Goal: Task Accomplishment & Management: Use online tool/utility

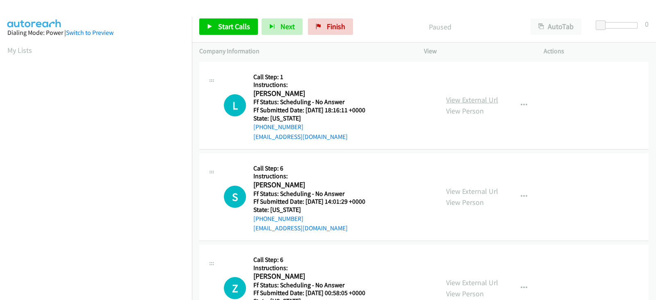
click at [452, 101] on link "View External Url" at bounding box center [472, 99] width 52 height 9
click at [458, 192] on link "View External Url" at bounding box center [472, 191] width 52 height 9
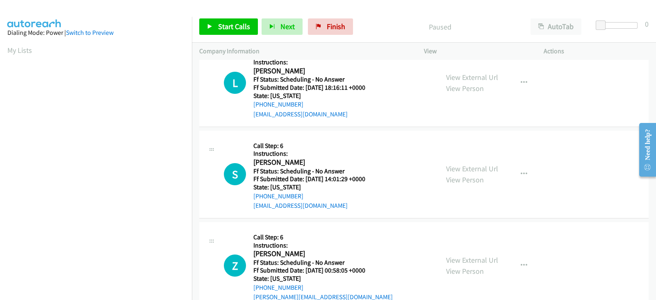
scroll to position [34, 0]
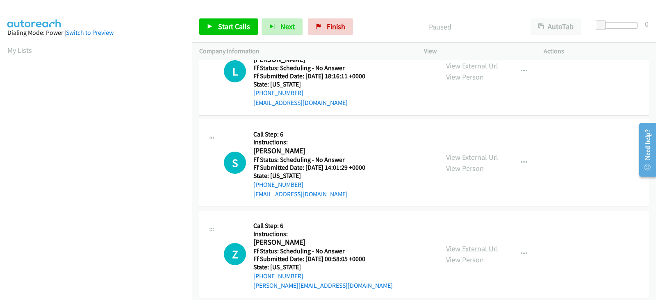
click at [451, 246] on link "View External Url" at bounding box center [472, 248] width 52 height 9
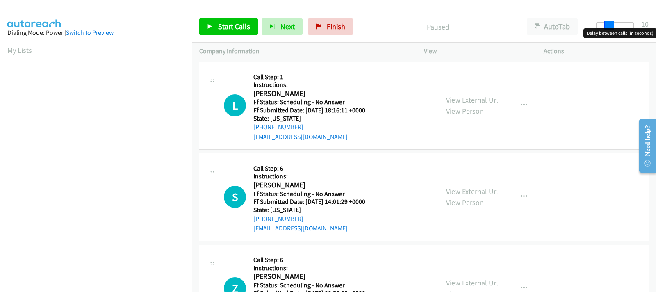
drag, startPoint x: 599, startPoint y: 23, endPoint x: 612, endPoint y: 25, distance: 12.8
click at [612, 25] on span at bounding box center [610, 26] width 10 height 10
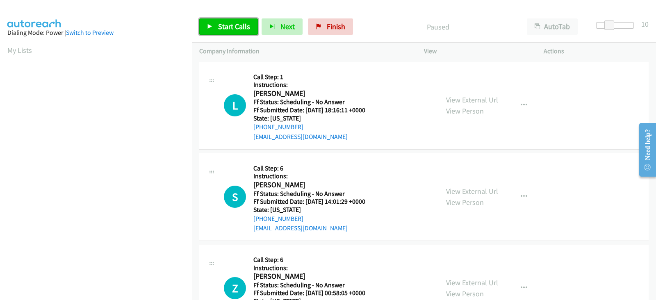
click at [224, 23] on span "Start Calls" at bounding box center [234, 26] width 32 height 9
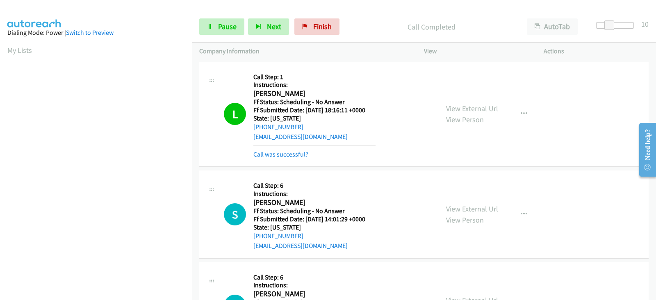
scroll to position [46, 0]
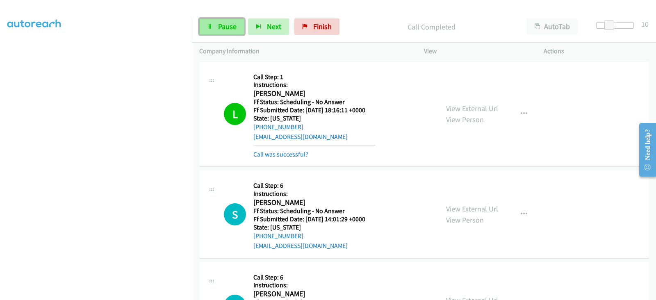
click at [233, 24] on span "Pause" at bounding box center [227, 26] width 18 height 9
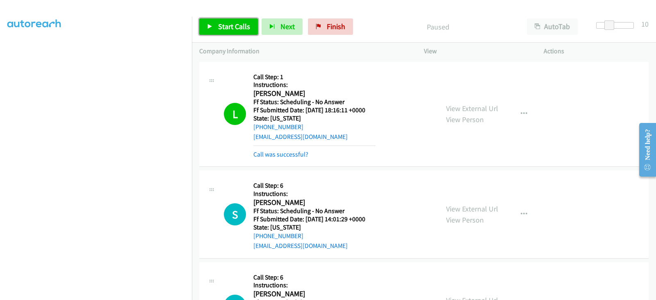
click at [222, 24] on span "Start Calls" at bounding box center [234, 26] width 32 height 9
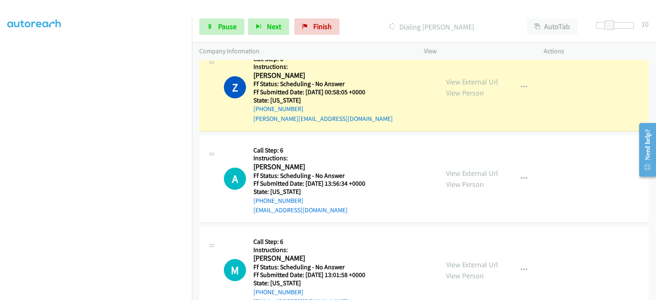
scroll to position [239, 0]
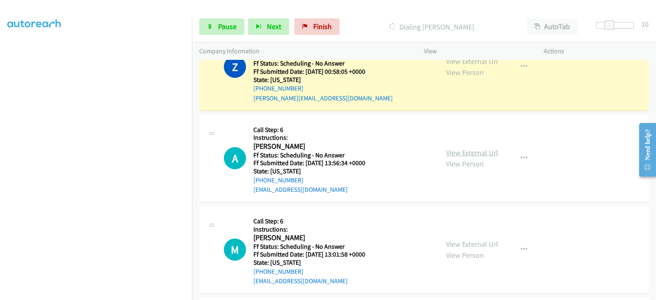
click at [458, 153] on link "View External Url" at bounding box center [472, 152] width 52 height 9
click at [467, 241] on link "View External Url" at bounding box center [472, 244] width 52 height 9
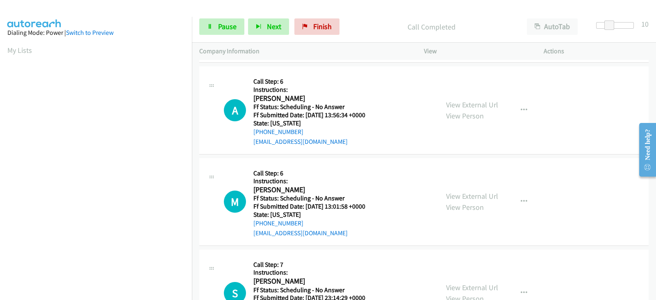
scroll to position [316, 0]
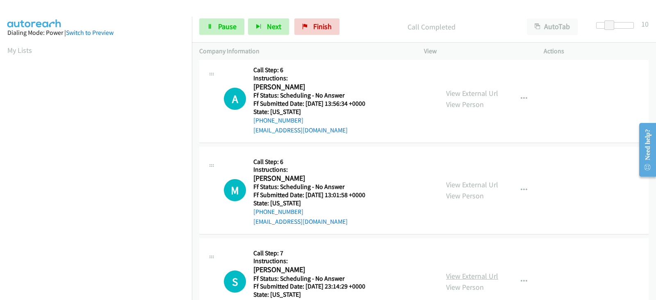
click at [455, 273] on link "View External Url" at bounding box center [472, 276] width 52 height 9
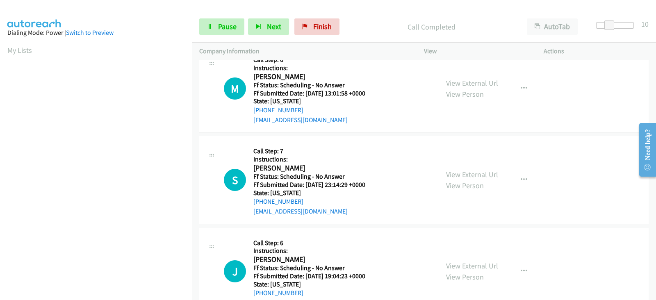
scroll to position [419, 0]
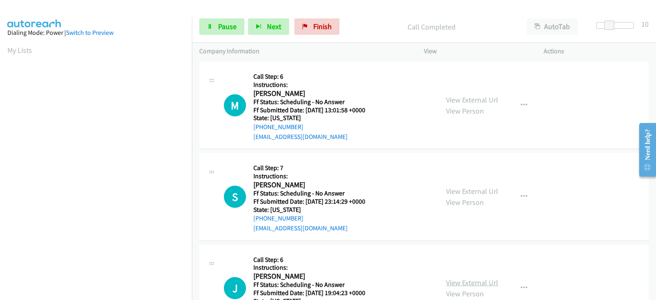
click at [451, 282] on link "View External Url" at bounding box center [472, 282] width 52 height 9
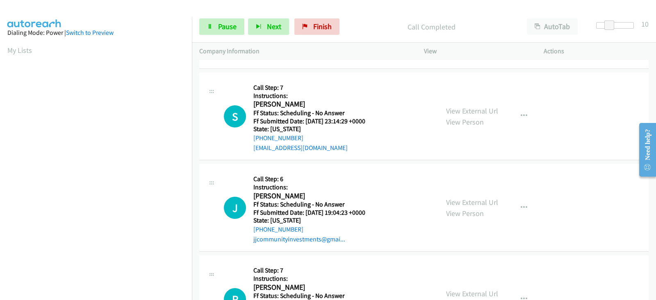
scroll to position [521, 0]
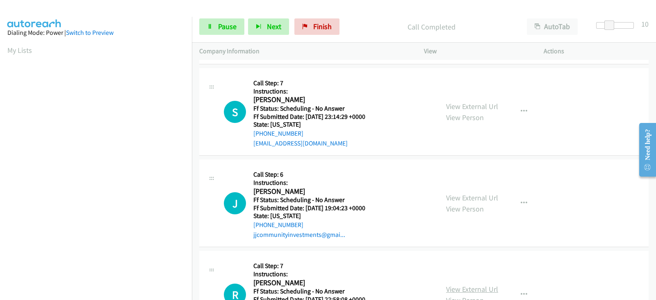
click at [453, 289] on link "View External Url" at bounding box center [472, 289] width 52 height 9
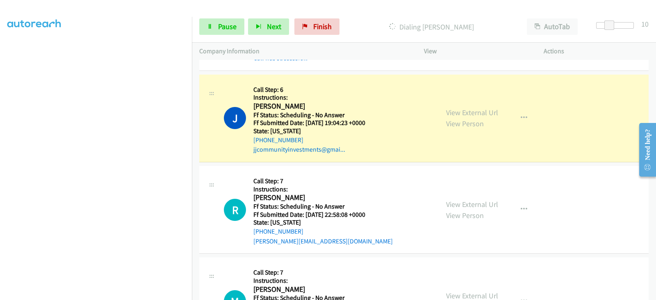
scroll to position [658, 0]
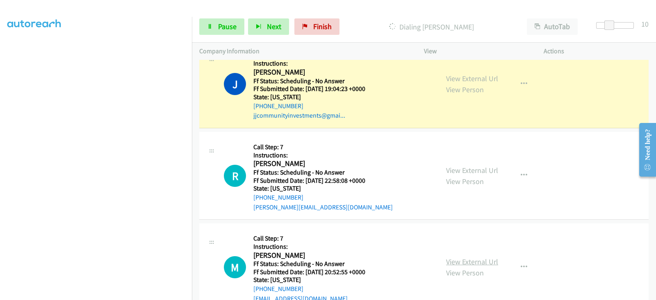
click at [454, 260] on link "View External Url" at bounding box center [472, 261] width 52 height 9
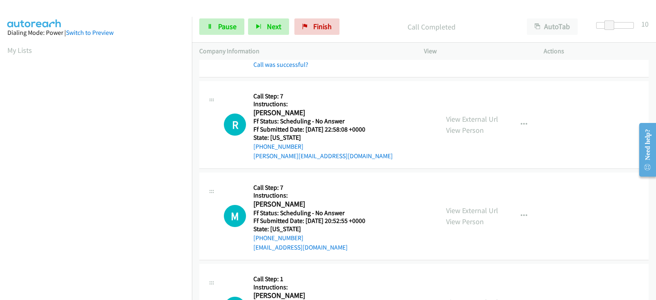
scroll to position [760, 0]
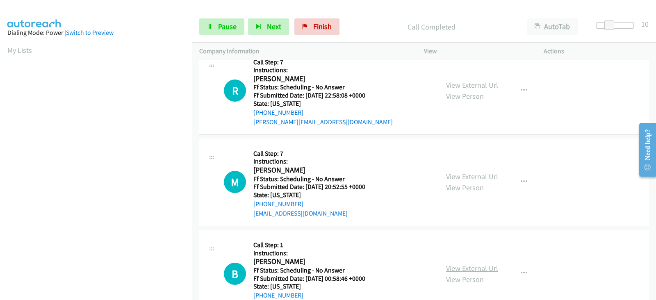
click at [454, 268] on link "View External Url" at bounding box center [472, 268] width 52 height 9
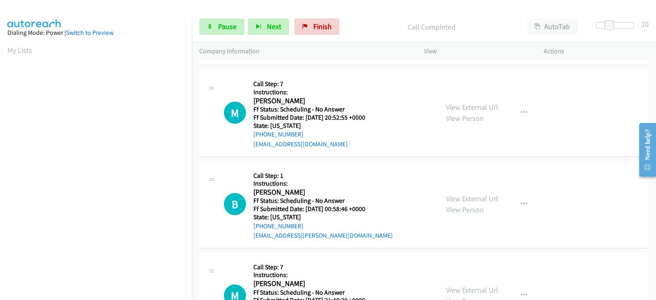
scroll to position [863, 0]
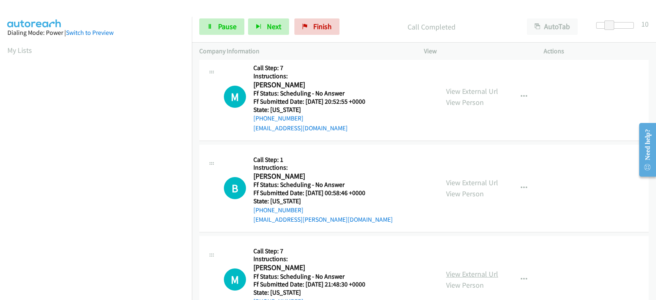
click at [448, 273] on link "View External Url" at bounding box center [472, 273] width 52 height 9
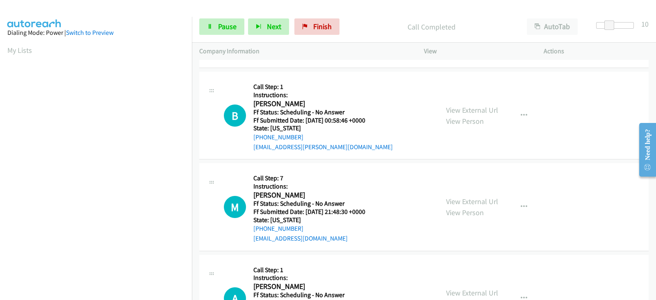
scroll to position [966, 0]
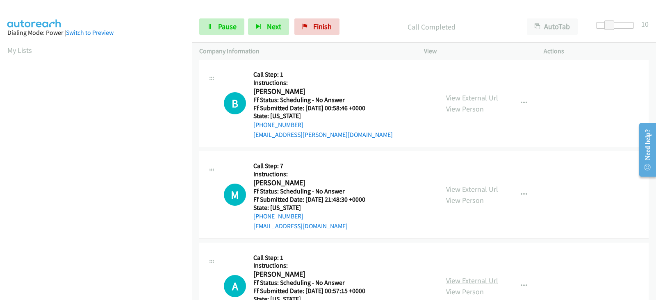
click at [447, 280] on link "View External Url" at bounding box center [472, 280] width 52 height 9
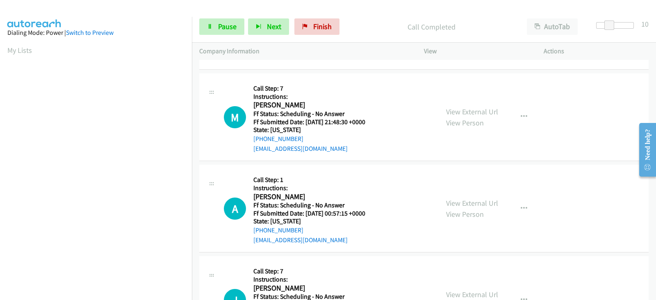
scroll to position [1068, 0]
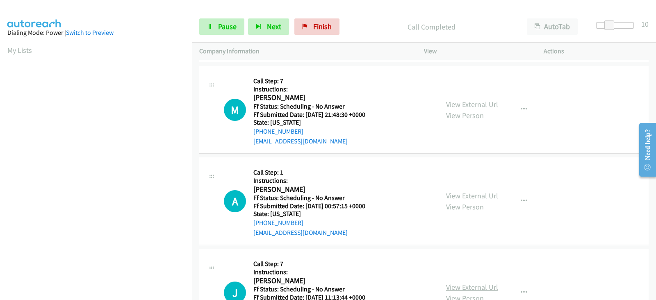
click at [451, 285] on link "View External Url" at bounding box center [472, 287] width 52 height 9
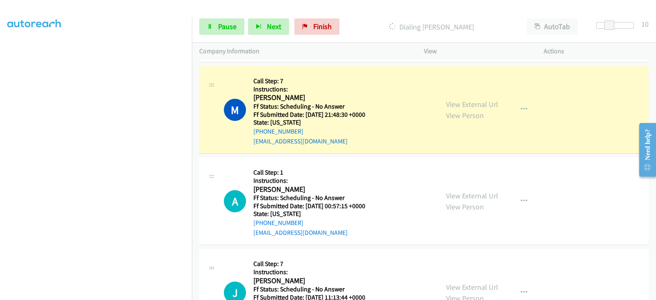
scroll to position [0, 0]
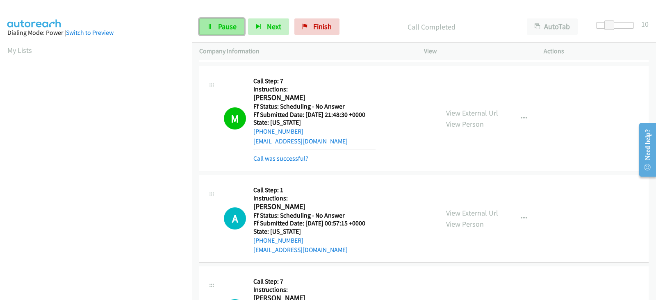
click at [217, 31] on link "Pause" at bounding box center [221, 26] width 45 height 16
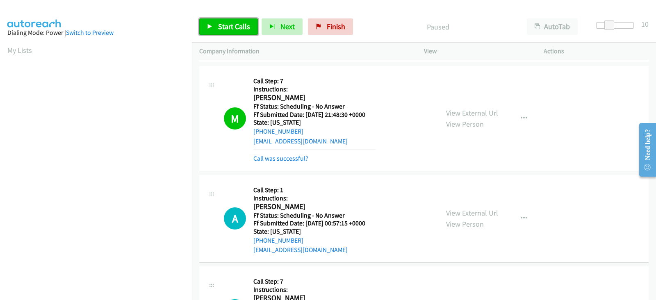
click at [224, 31] on link "Start Calls" at bounding box center [228, 26] width 59 height 16
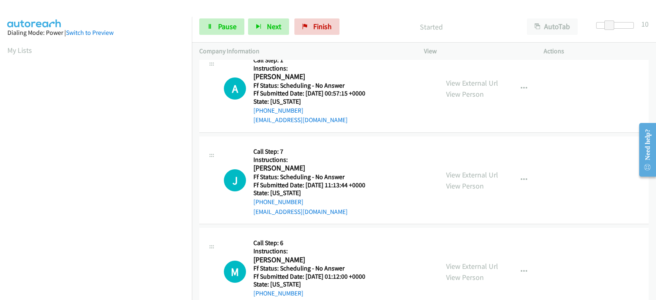
scroll to position [1205, 0]
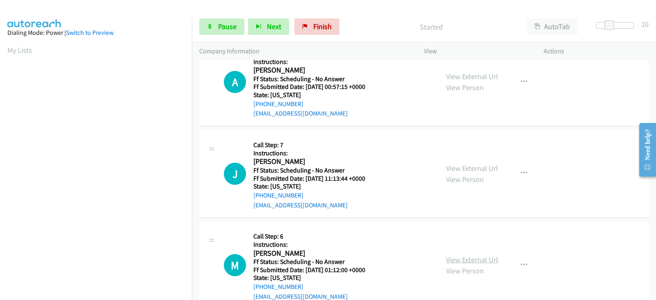
click at [452, 257] on link "View External Url" at bounding box center [472, 259] width 52 height 9
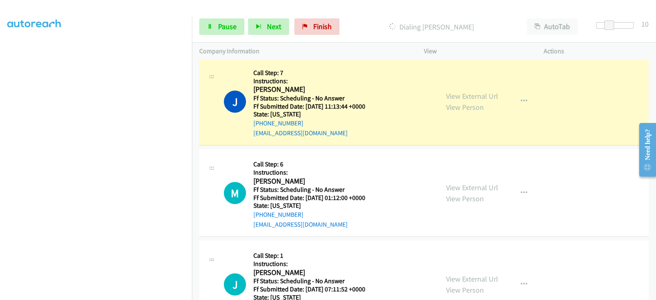
scroll to position [1308, 0]
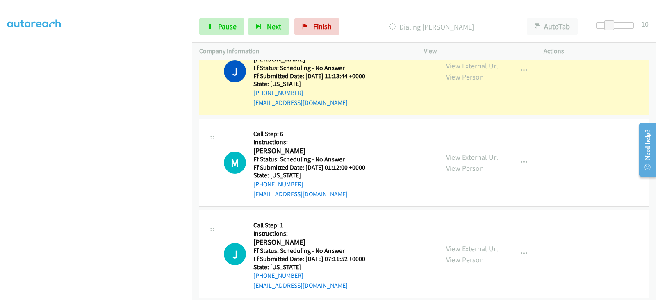
click at [452, 246] on link "View External Url" at bounding box center [472, 248] width 52 height 9
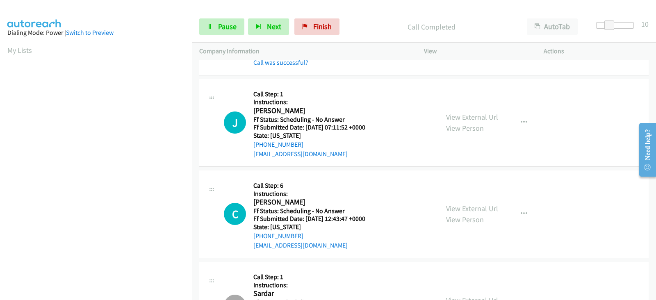
scroll to position [1487, 0]
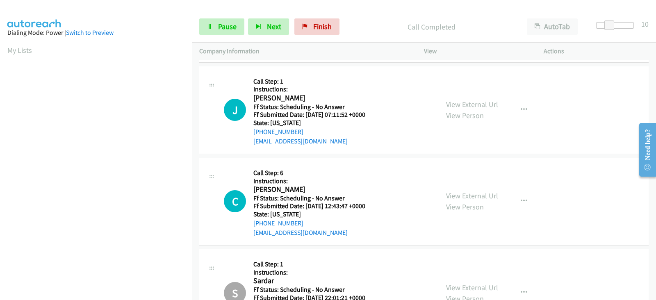
click at [448, 193] on link "View External Url" at bounding box center [472, 195] width 52 height 9
click at [447, 285] on link "View External Url" at bounding box center [472, 287] width 52 height 9
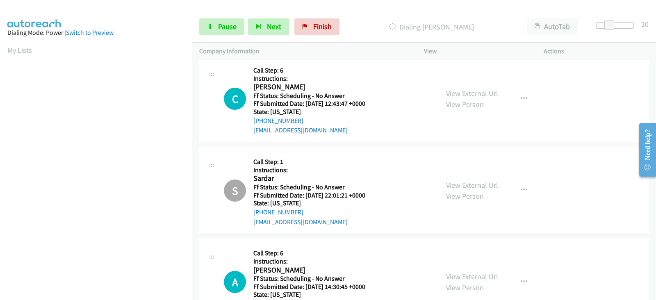
scroll to position [1607, 0]
click at [452, 276] on link "View External Url" at bounding box center [472, 276] width 52 height 9
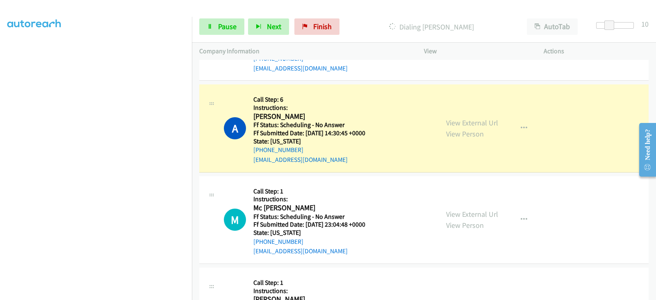
scroll to position [0, 0]
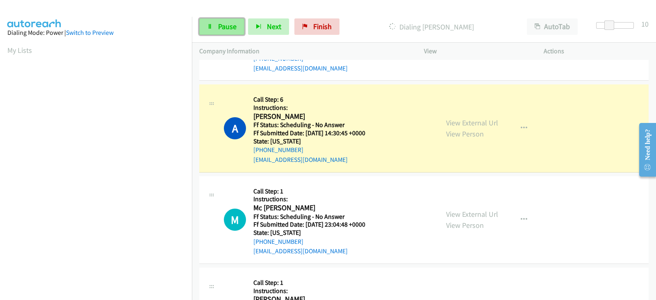
click at [226, 24] on span "Pause" at bounding box center [227, 26] width 18 height 9
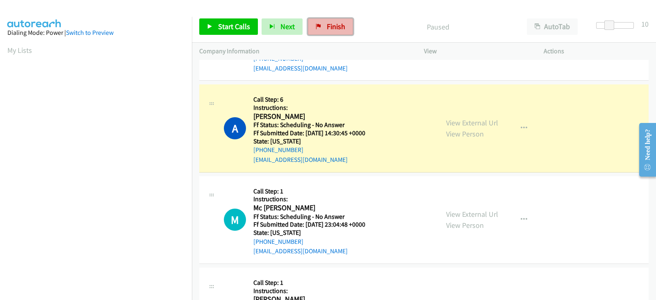
click at [335, 27] on span "Finish" at bounding box center [336, 26] width 18 height 9
